Goal: Task Accomplishment & Management: Manage account settings

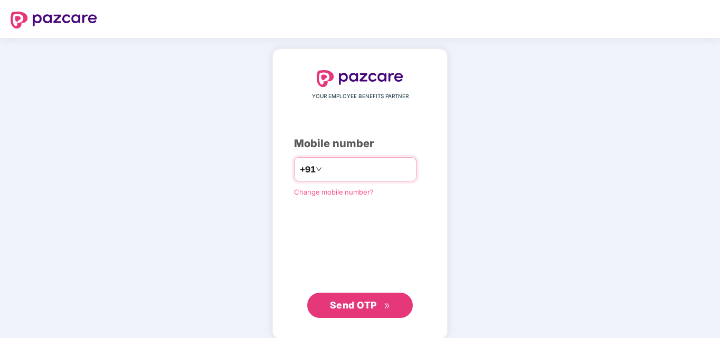
type input "*"
type input "**********"
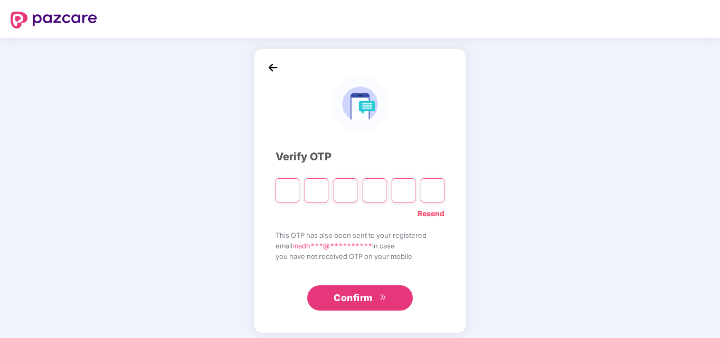
type input "*"
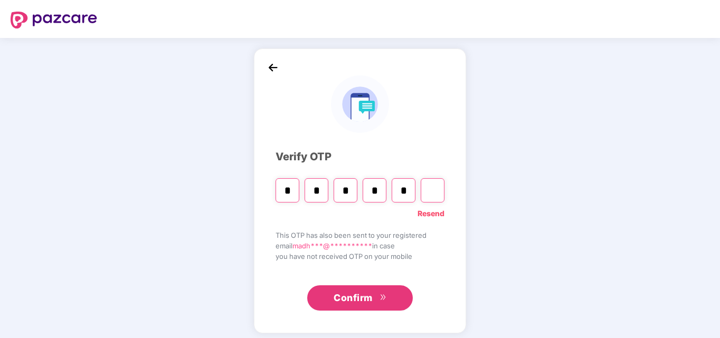
type input "*"
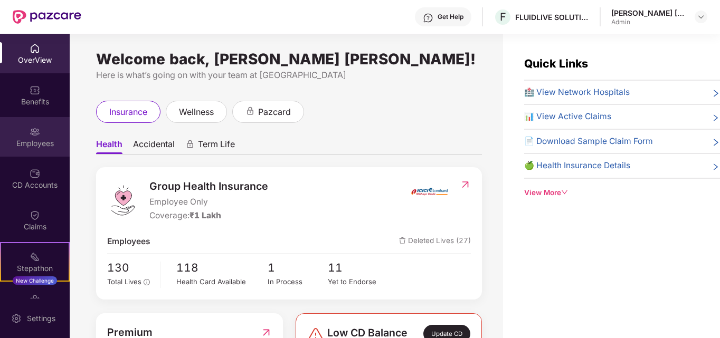
click at [41, 130] on div "Employees" at bounding box center [35, 137] width 70 height 40
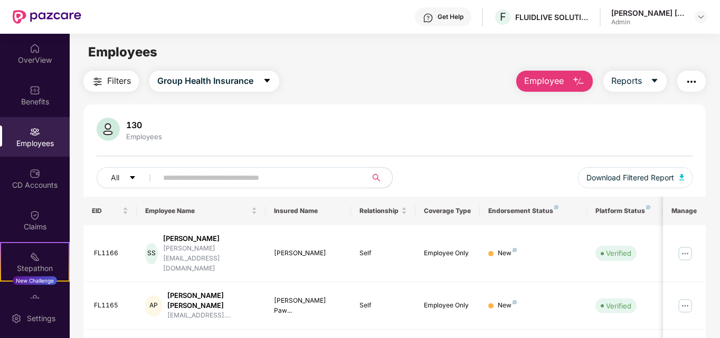
click at [206, 173] on input "text" at bounding box center [258, 178] width 190 height 16
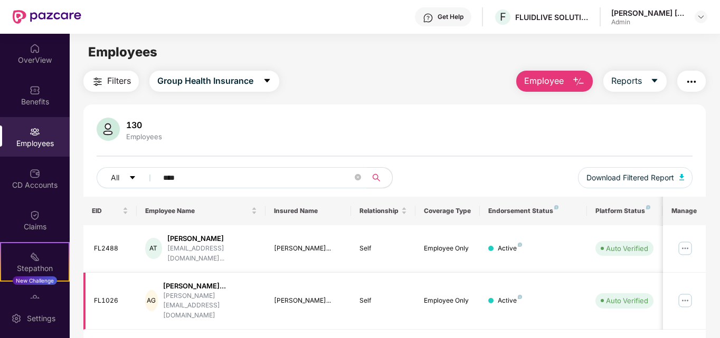
type input "****"
click at [241, 281] on div "Akshata Santosh Gaikwa..." at bounding box center [210, 286] width 94 height 10
click at [573, 88] on img "button" at bounding box center [578, 81] width 13 height 13
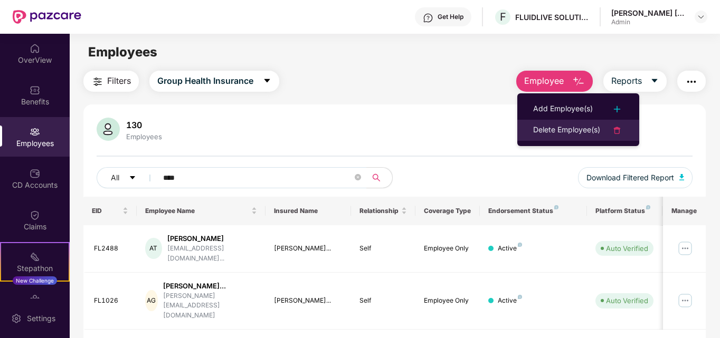
click at [584, 122] on li "Delete Employee(s)" at bounding box center [578, 130] width 122 height 21
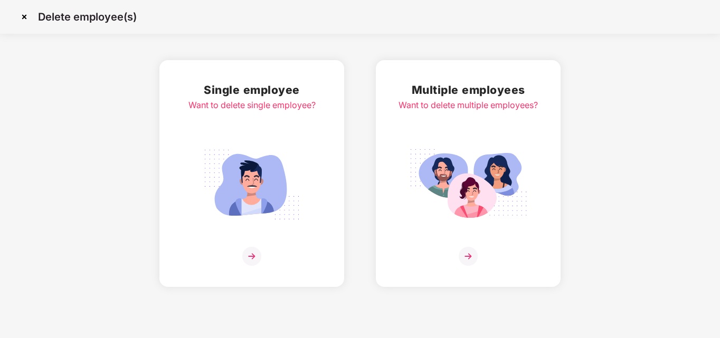
click at [249, 252] on img at bounding box center [251, 256] width 19 height 19
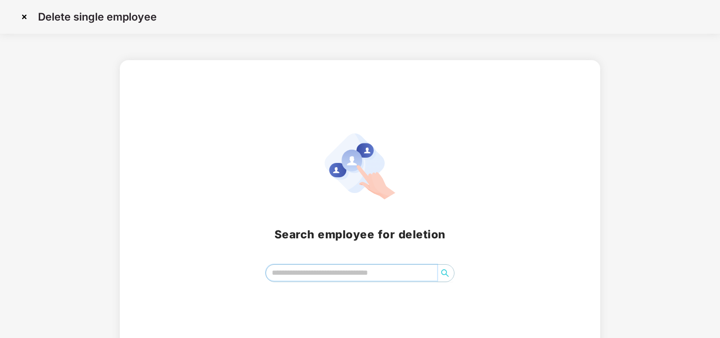
click at [333, 281] on input "search" at bounding box center [352, 273] width 172 height 16
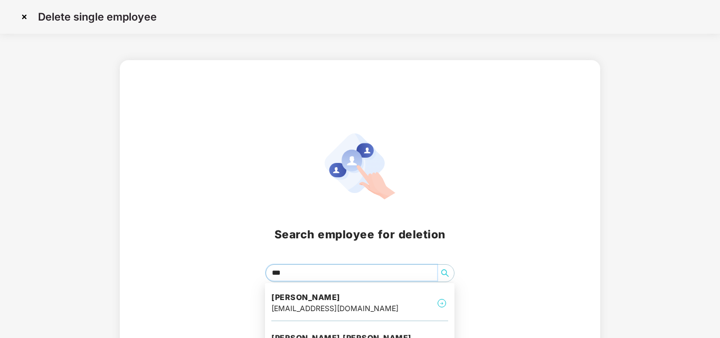
type input "****"
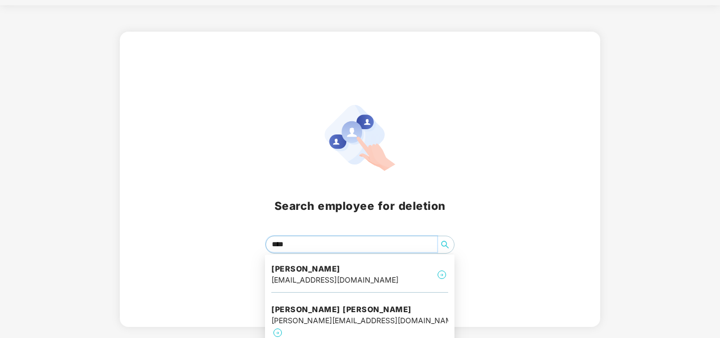
scroll to position [53, 0]
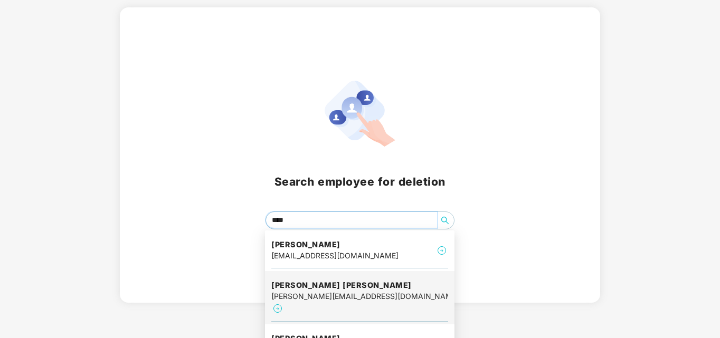
click at [334, 283] on h4 "Akshata Santosh gaikwad" at bounding box center [359, 285] width 177 height 11
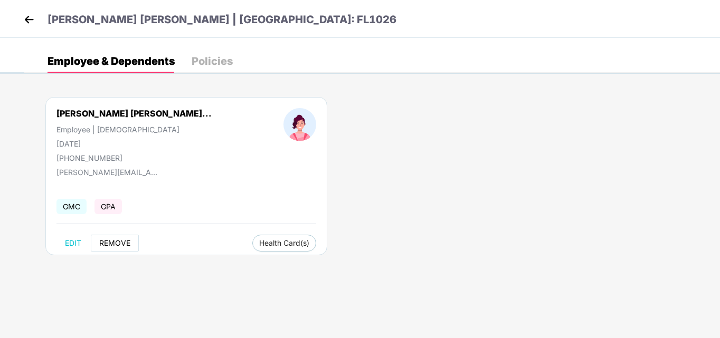
click at [110, 245] on span "REMOVE" at bounding box center [114, 243] width 31 height 8
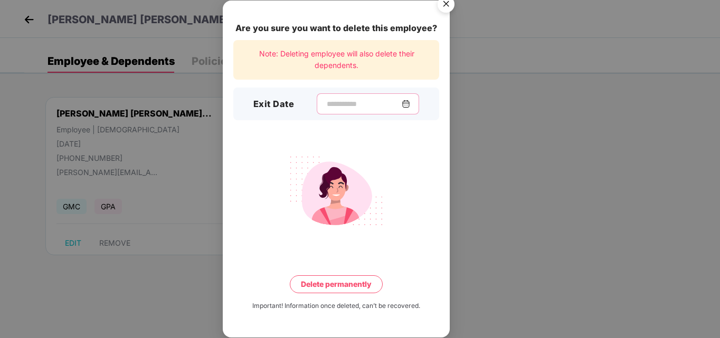
click at [356, 100] on input at bounding box center [364, 104] width 76 height 11
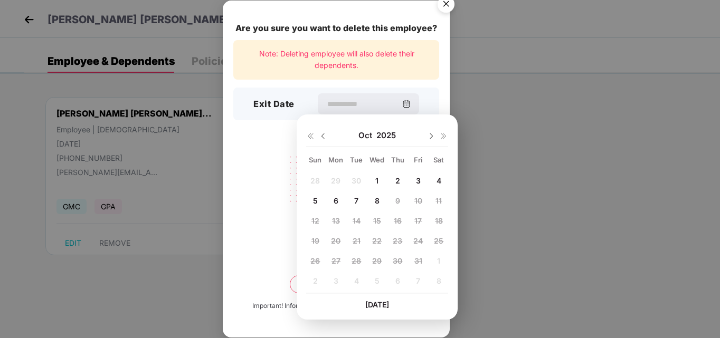
click at [325, 136] on img at bounding box center [323, 136] width 8 height 8
click at [353, 258] on span "30" at bounding box center [357, 261] width 10 height 9
type input "**********"
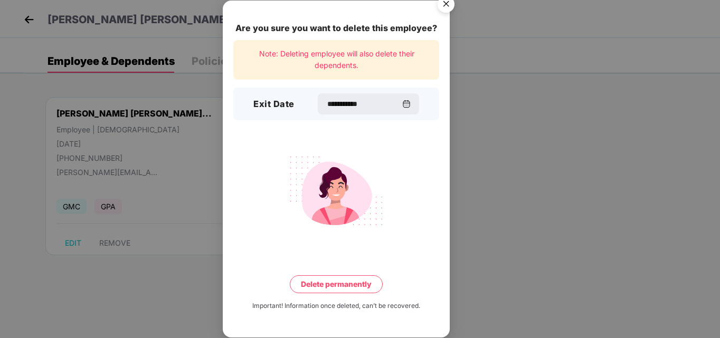
click at [355, 280] on button "Delete permanently" at bounding box center [336, 285] width 93 height 18
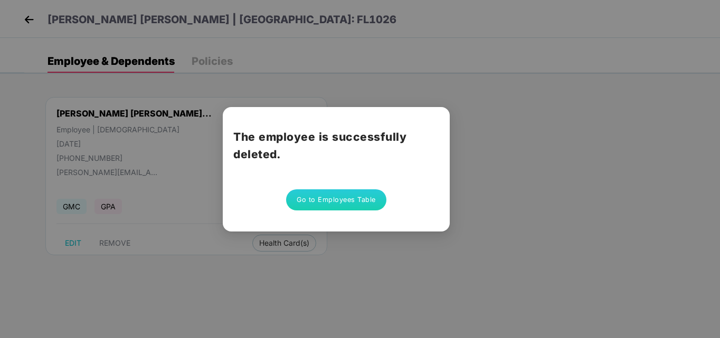
click at [354, 200] on button "Go to Employees Table" at bounding box center [336, 200] width 100 height 21
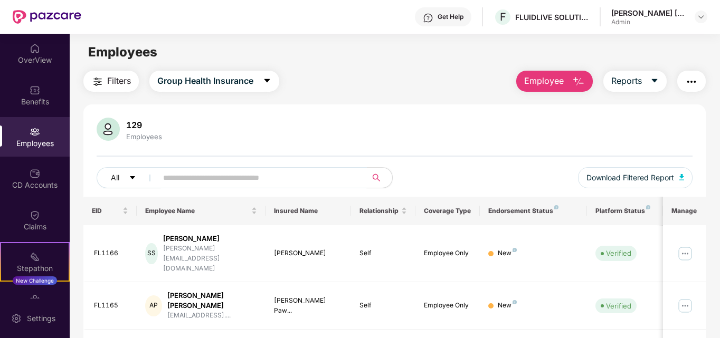
click at [308, 184] on input "text" at bounding box center [258, 178] width 190 height 16
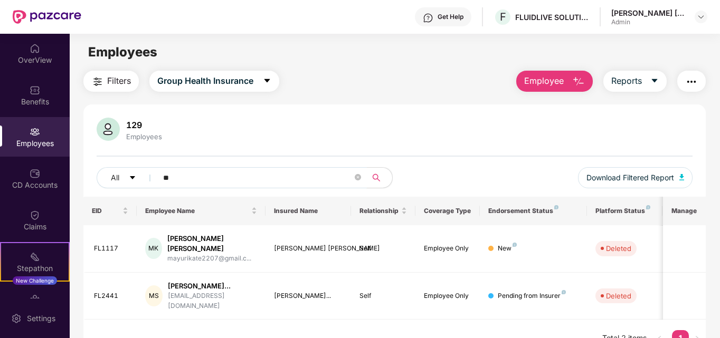
type input "*"
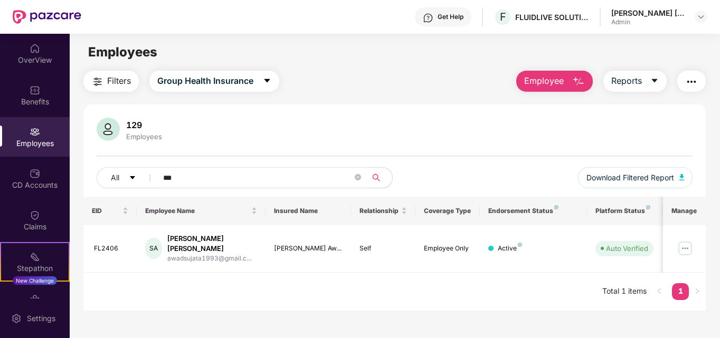
type input "***"
click at [547, 78] on span "Employee" at bounding box center [544, 80] width 40 height 13
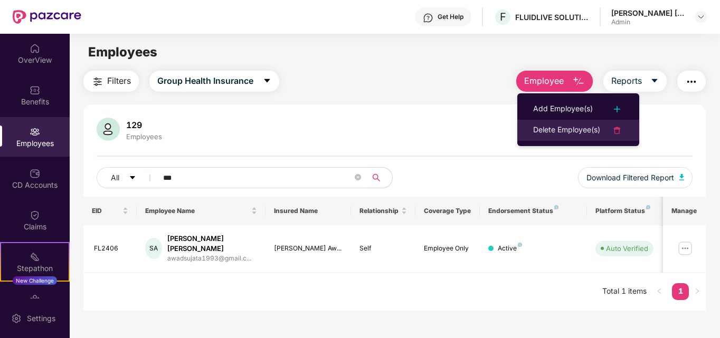
click at [586, 125] on div "Delete Employee(s)" at bounding box center [566, 130] width 67 height 13
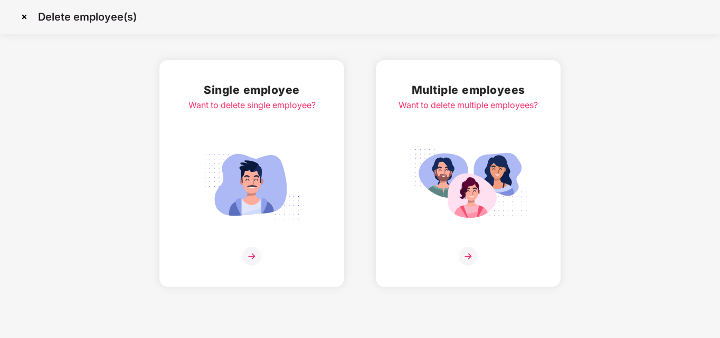
click at [245, 263] on img at bounding box center [251, 256] width 19 height 19
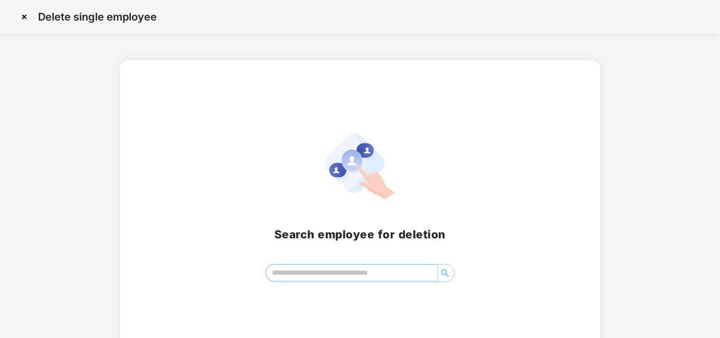
click at [284, 271] on input "search" at bounding box center [352, 273] width 172 height 16
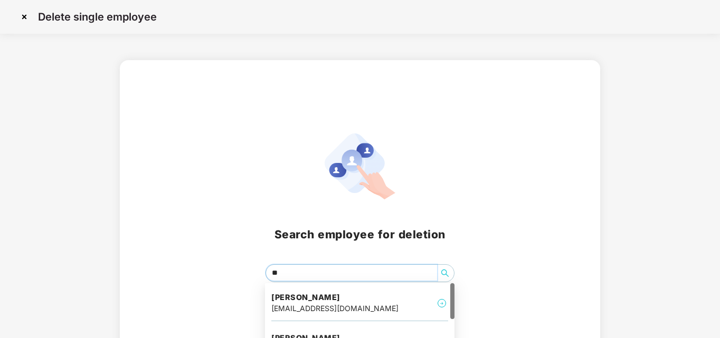
type input "***"
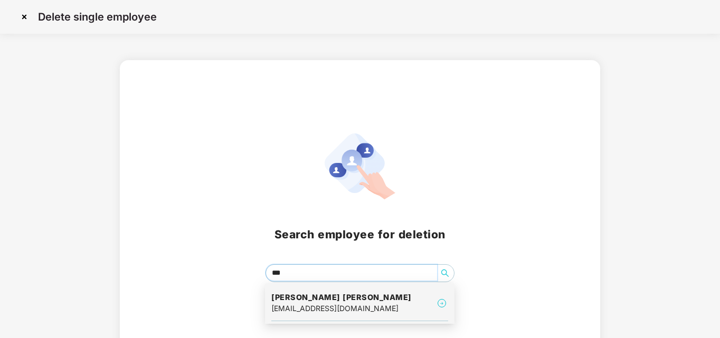
click at [303, 297] on h4 "Sujata Panditrao awad" at bounding box center [341, 297] width 140 height 11
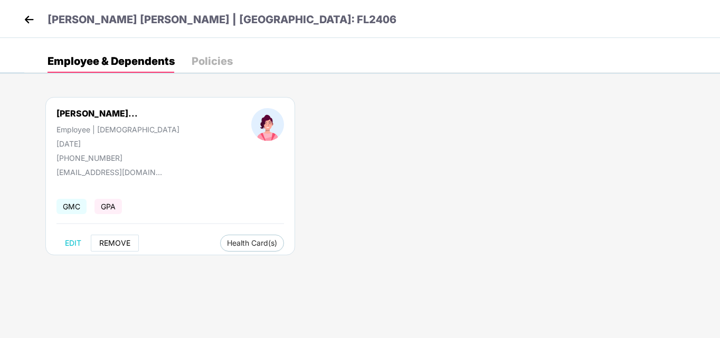
click at [116, 246] on span "REMOVE" at bounding box center [114, 243] width 31 height 8
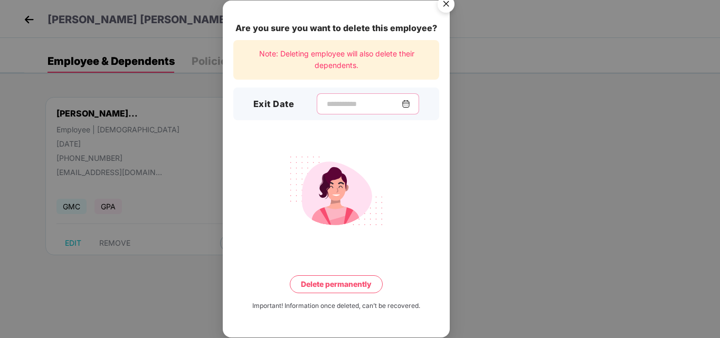
click at [356, 106] on input at bounding box center [364, 104] width 76 height 11
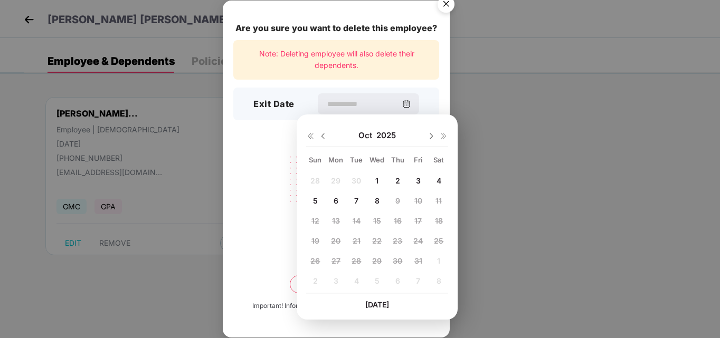
click at [323, 135] on img at bounding box center [323, 136] width 8 height 8
click at [357, 258] on span "30" at bounding box center [357, 261] width 10 height 9
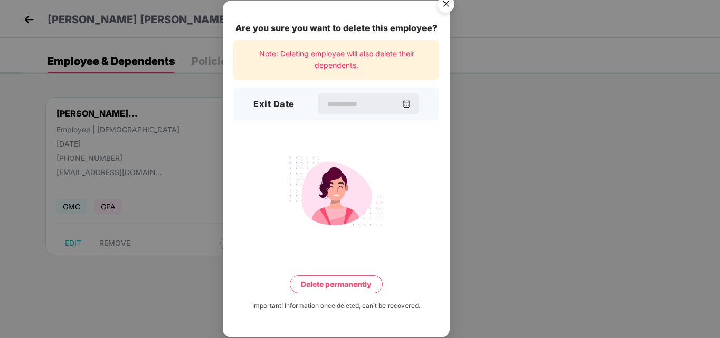
type input "**********"
click at [361, 289] on button "Delete permanently" at bounding box center [336, 285] width 93 height 18
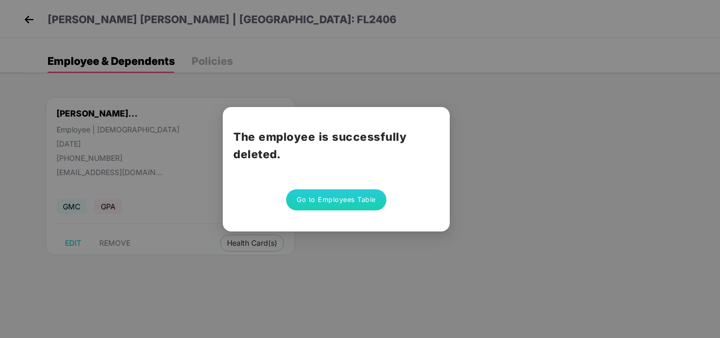
click at [336, 197] on button "Go to Employees Table" at bounding box center [336, 200] width 100 height 21
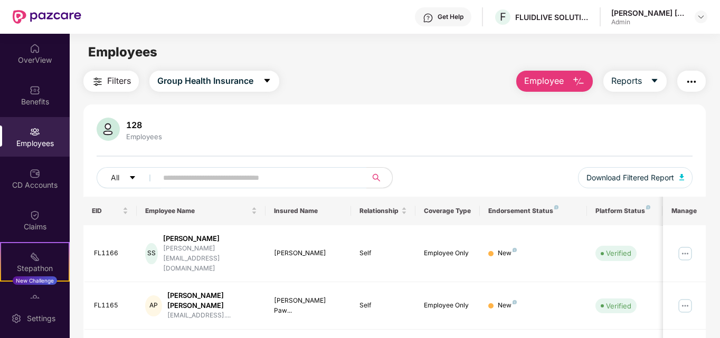
click at [542, 79] on span "Employee" at bounding box center [544, 80] width 40 height 13
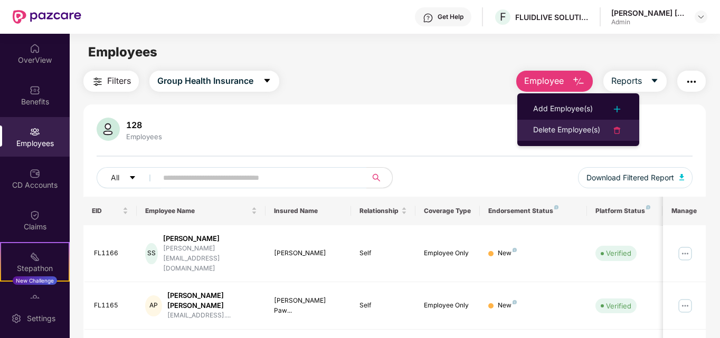
click at [550, 124] on div "Delete Employee(s)" at bounding box center [566, 130] width 67 height 13
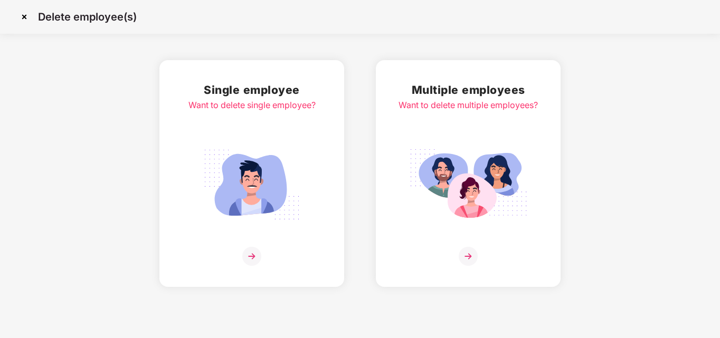
click at [258, 259] on img at bounding box center [251, 256] width 19 height 19
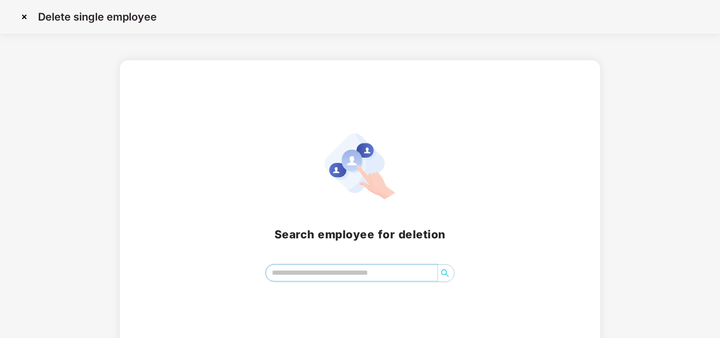
click at [299, 272] on input "search" at bounding box center [352, 273] width 172 height 16
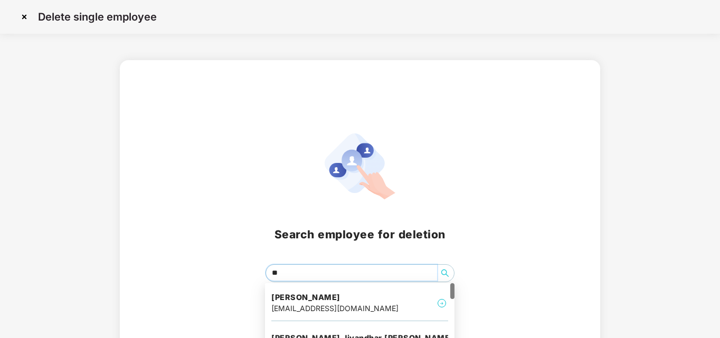
type input "***"
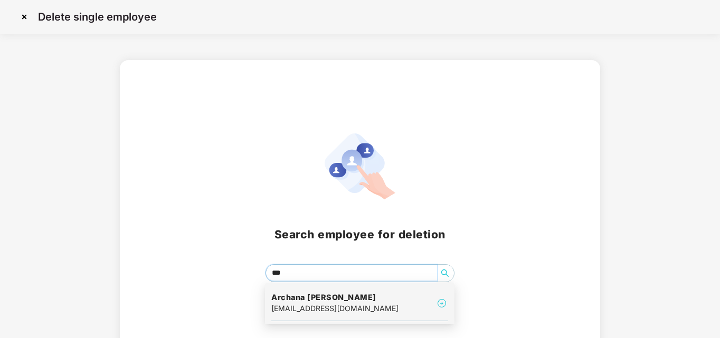
click at [317, 305] on div "archanamisal1812@gmail.com" at bounding box center [334, 309] width 127 height 12
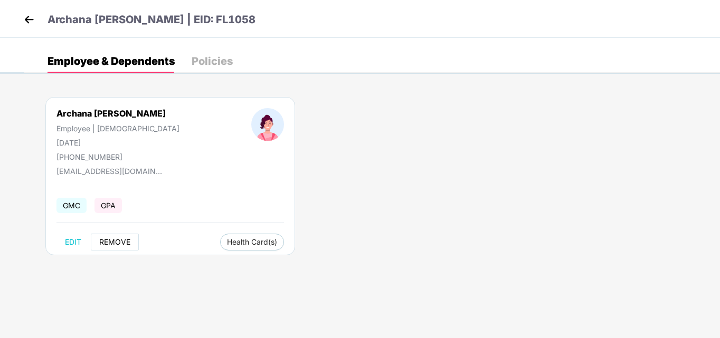
click at [106, 245] on span "REMOVE" at bounding box center [114, 242] width 31 height 8
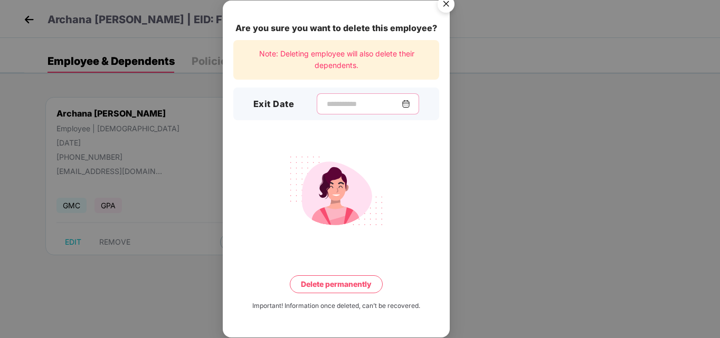
click at [363, 104] on input at bounding box center [364, 104] width 76 height 11
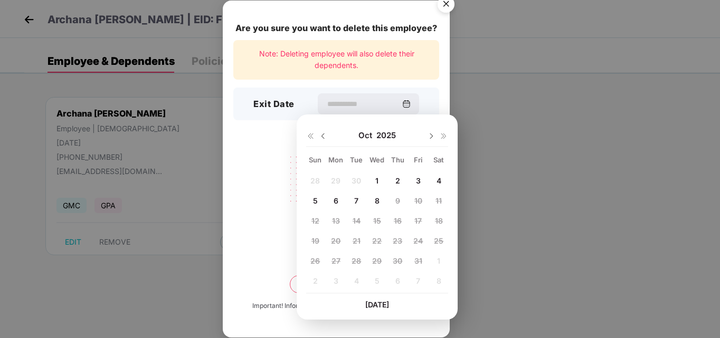
click at [325, 133] on img at bounding box center [323, 136] width 8 height 8
click at [361, 259] on span "30" at bounding box center [357, 261] width 10 height 9
type input "**********"
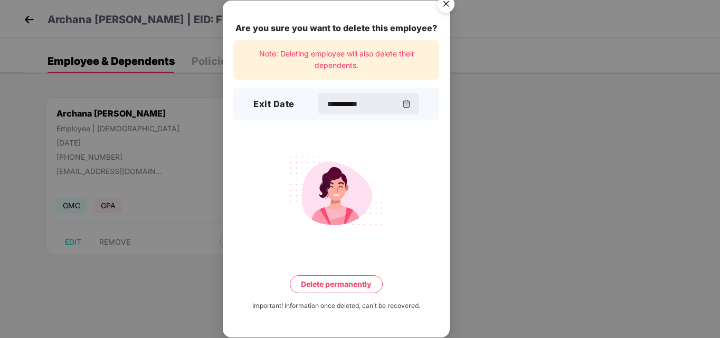
click at [358, 279] on button "Delete permanently" at bounding box center [336, 285] width 93 height 18
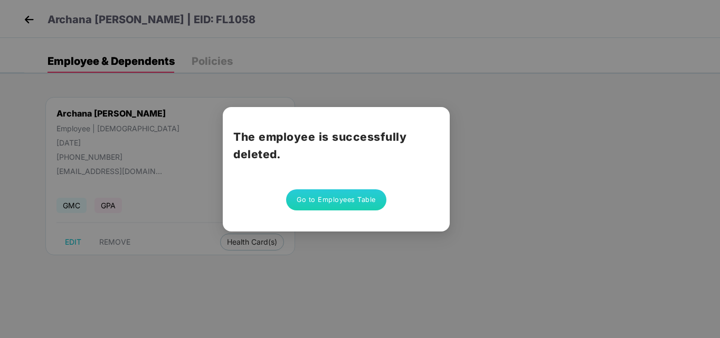
click at [369, 192] on button "Go to Employees Table" at bounding box center [336, 200] width 100 height 21
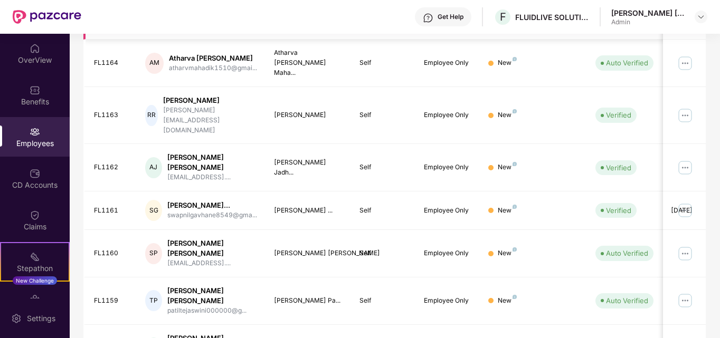
scroll to position [310, 0]
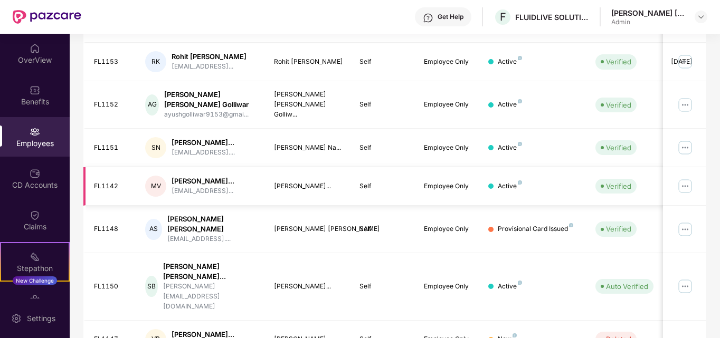
scroll to position [355, 0]
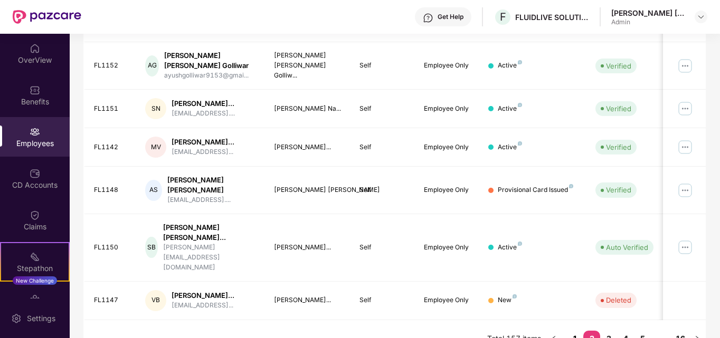
click at [572, 331] on link "1" at bounding box center [574, 339] width 17 height 16
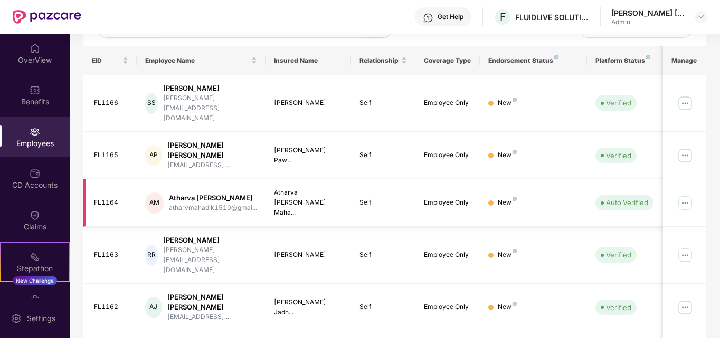
scroll to position [310, 0]
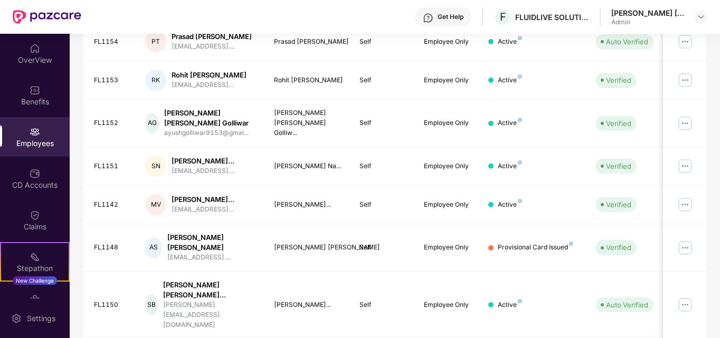
scroll to position [355, 0]
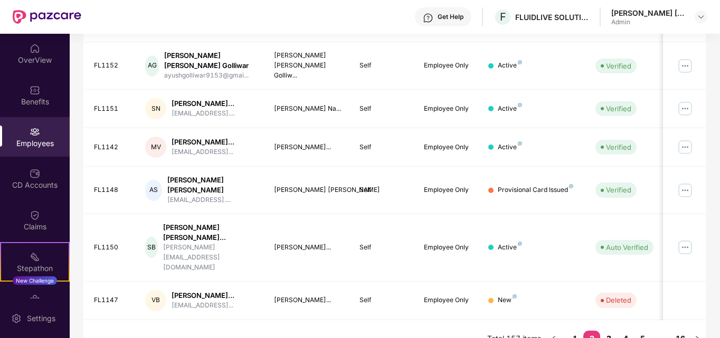
click at [612, 331] on link "3" at bounding box center [608, 339] width 17 height 16
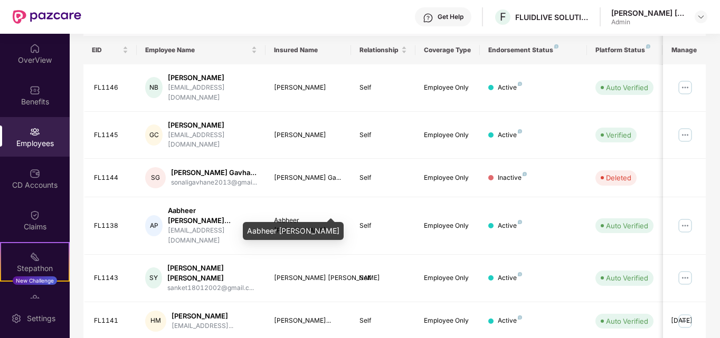
scroll to position [319, 0]
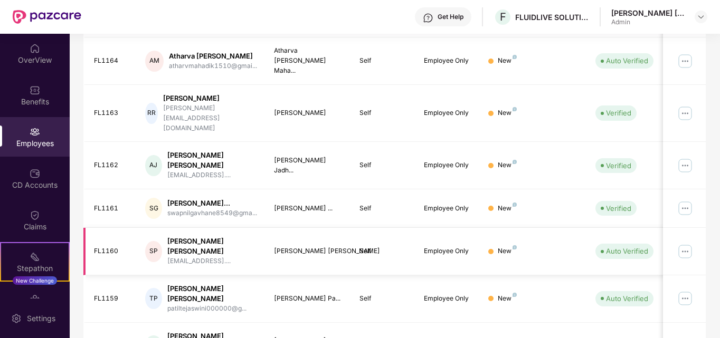
scroll to position [310, 0]
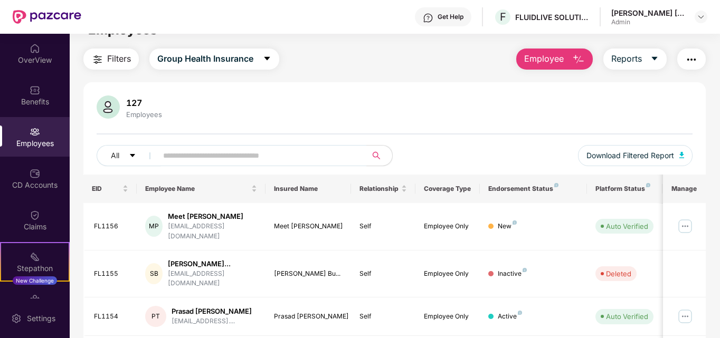
scroll to position [0, 0]
